Goal: Transaction & Acquisition: Purchase product/service

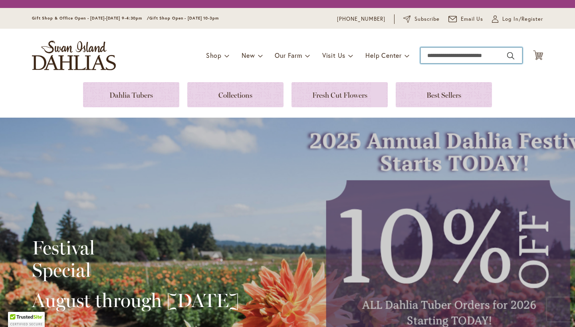
click at [434, 54] on input "Search" at bounding box center [471, 56] width 102 height 16
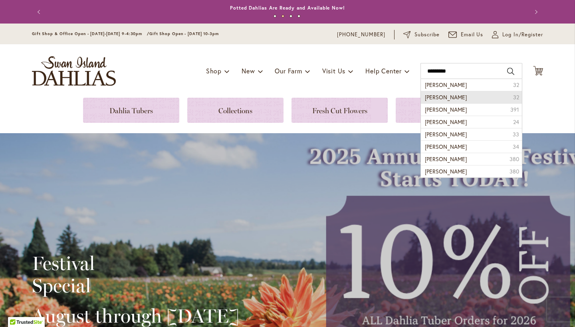
click at [445, 99] on span "miss rose fletcher" at bounding box center [446, 97] width 42 height 8
type input "**********"
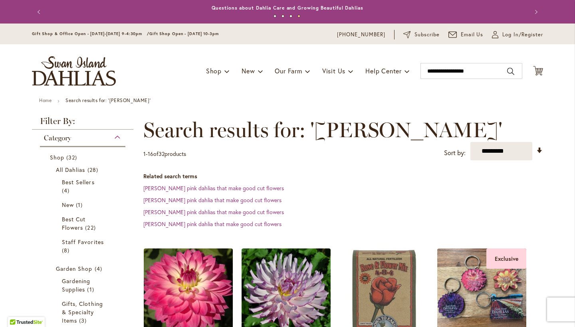
drag, startPoint x: 563, startPoint y: 103, endPoint x: 574, endPoint y: 102, distance: 11.2
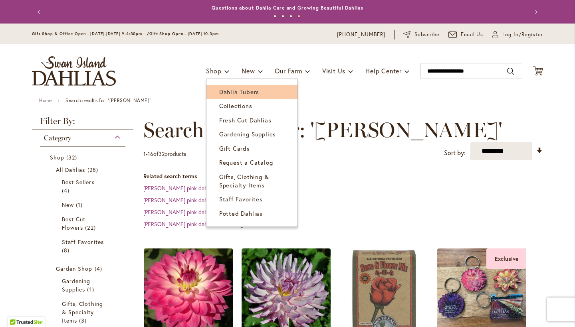
click at [226, 90] on span "Dahlia Tubers" at bounding box center [239, 92] width 40 height 8
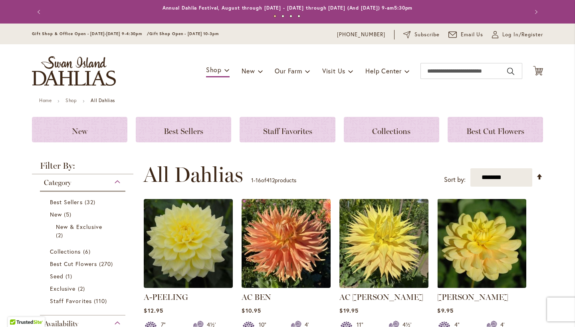
click at [119, 184] on div "Category" at bounding box center [82, 180] width 85 height 13
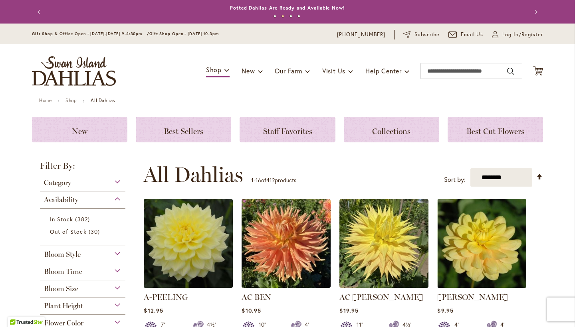
click at [79, 323] on span "Flower Color" at bounding box center [64, 323] width 40 height 9
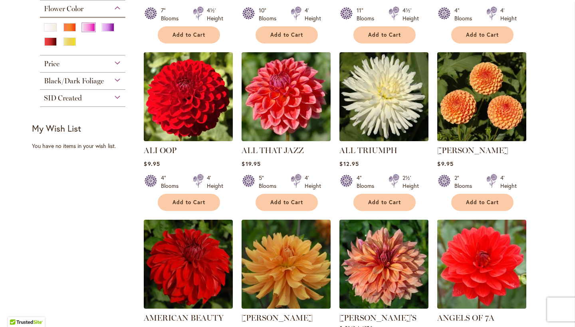
click at [87, 26] on div "Pink" at bounding box center [88, 27] width 13 height 8
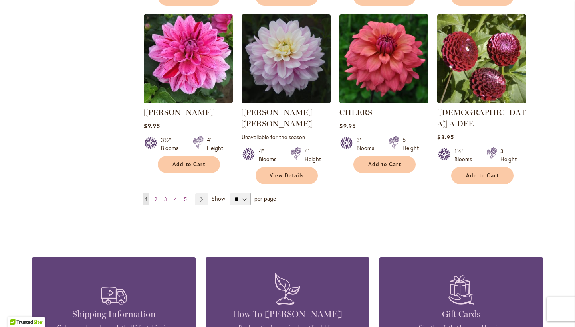
scroll to position [686, 0]
click at [155, 196] on span "2" at bounding box center [156, 199] width 2 height 6
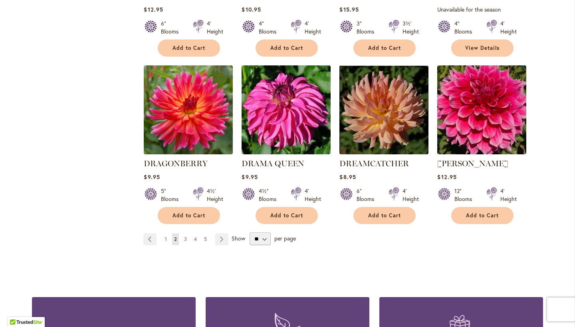
scroll to position [646, 0]
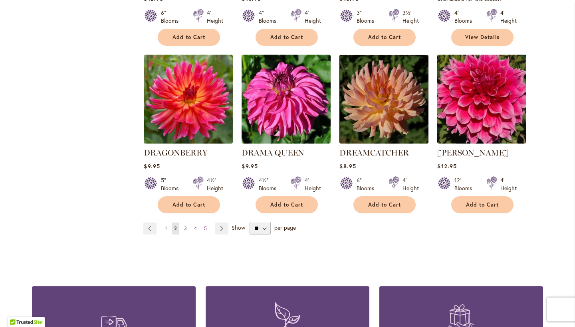
click at [186, 226] on span "3" at bounding box center [185, 229] width 3 height 6
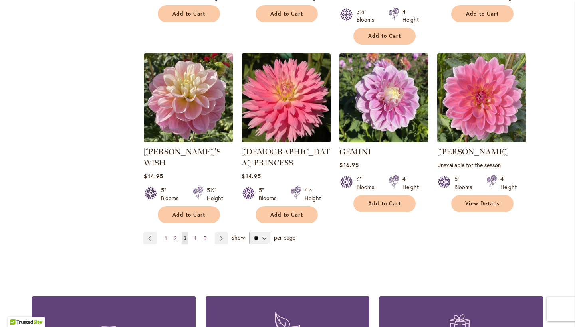
scroll to position [674, 0]
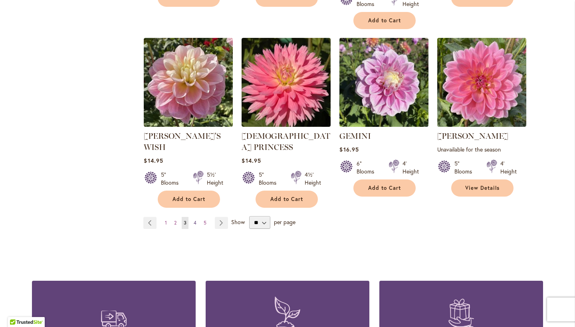
click at [195, 220] on span "4" at bounding box center [195, 223] width 3 height 6
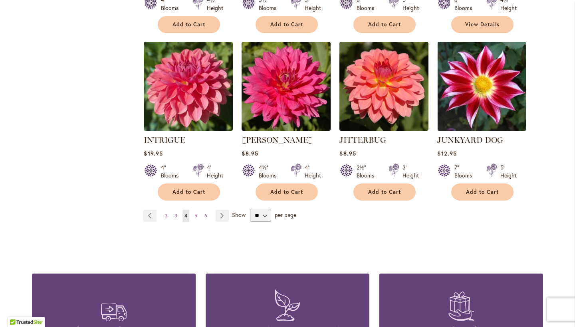
scroll to position [653, 0]
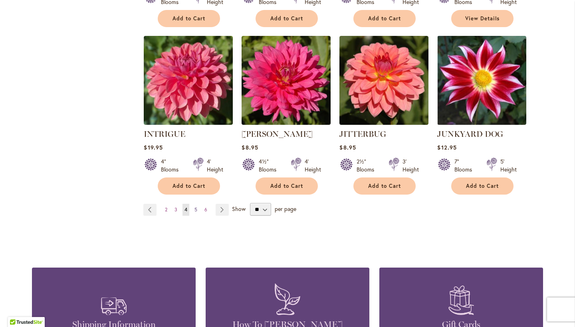
click at [195, 209] on span "5" at bounding box center [195, 210] width 3 height 6
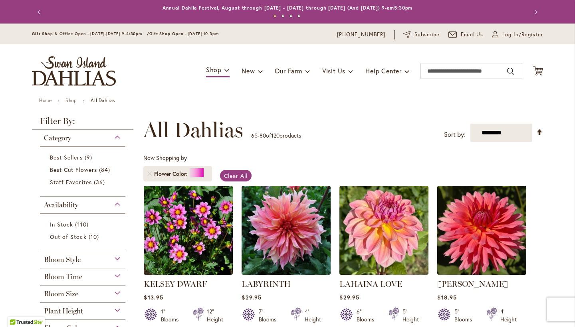
scroll to position [0, 0]
drag, startPoint x: 567, startPoint y: 121, endPoint x: 574, endPoint y: 108, distance: 14.5
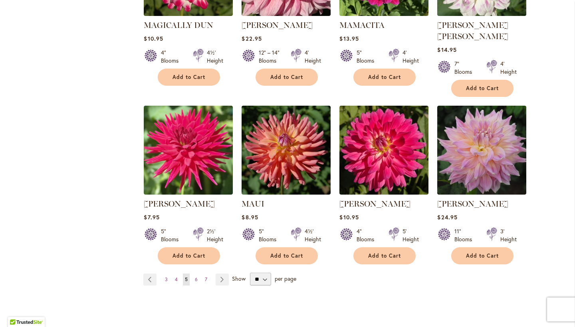
scroll to position [601, 0]
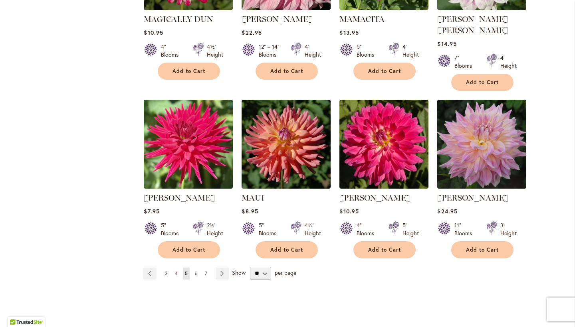
click at [196, 271] on span "6" at bounding box center [196, 274] width 3 height 6
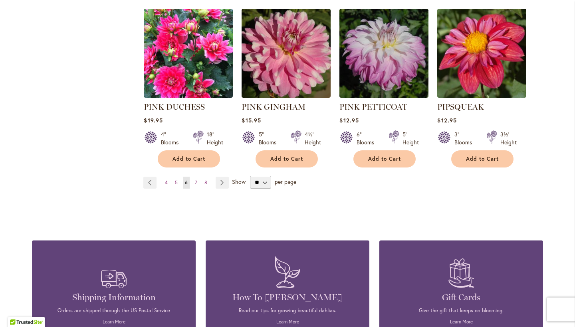
scroll to position [708, 0]
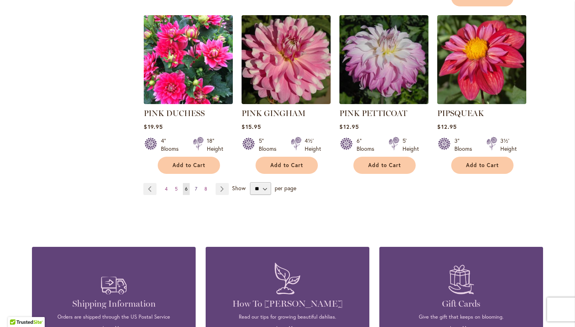
click at [196, 186] on span "7" at bounding box center [196, 189] width 2 height 6
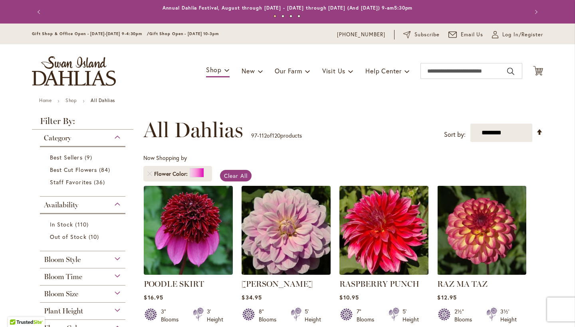
drag, startPoint x: 568, startPoint y: 101, endPoint x: 575, endPoint y: 122, distance: 21.8
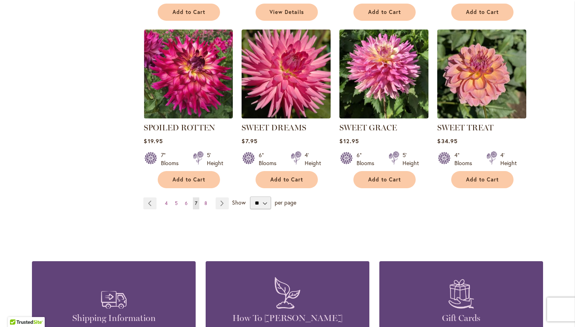
scroll to position [664, 0]
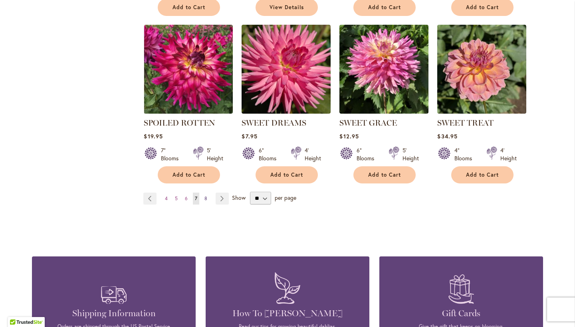
click at [205, 197] on span "8" at bounding box center [205, 199] width 3 height 6
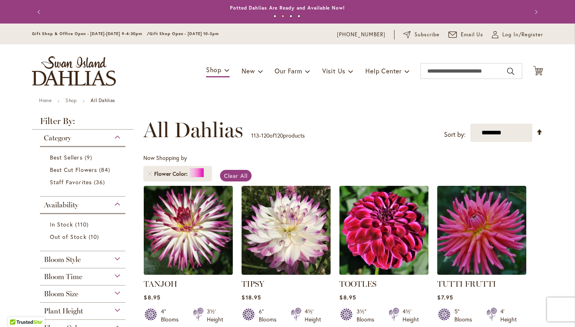
drag, startPoint x: 567, startPoint y: 72, endPoint x: 575, endPoint y: 103, distance: 31.8
click at [486, 71] on input "Search" at bounding box center [471, 71] width 102 height 16
type input "********"
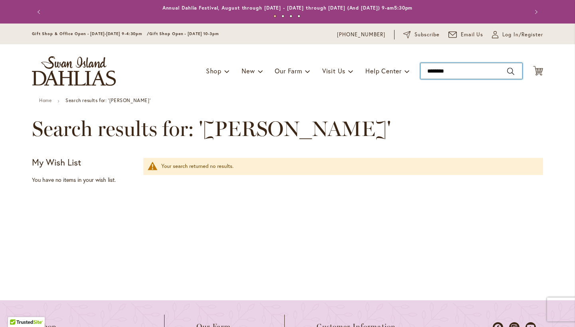
click at [427, 71] on input "********" at bounding box center [471, 71] width 102 height 16
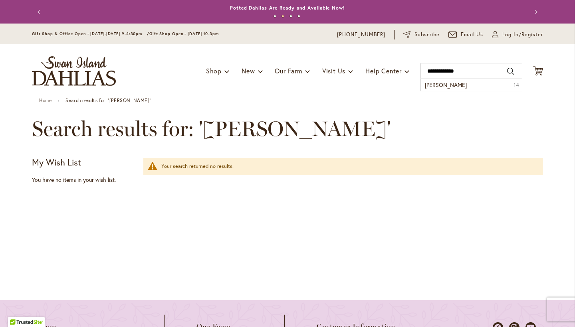
click at [512, 73] on button "Search" at bounding box center [510, 71] width 7 height 13
type input "**********"
